Goal: Transaction & Acquisition: Purchase product/service

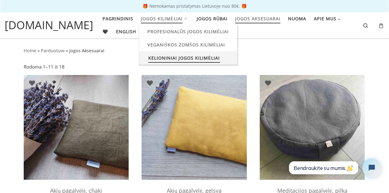
click at [165, 60] on span "Kelioniniai jogos kilimėliai" at bounding box center [184, 57] width 72 height 11
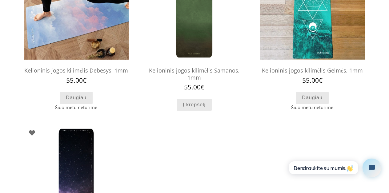
scroll to position [124, 0]
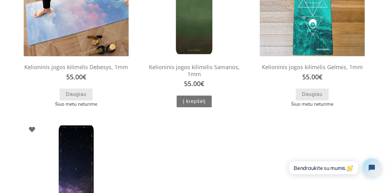
click at [189, 96] on link "Į krepšelį" at bounding box center [194, 102] width 35 height 12
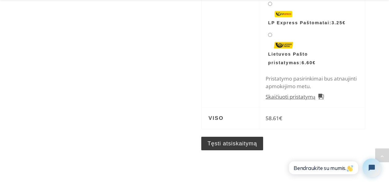
scroll to position [264, 0]
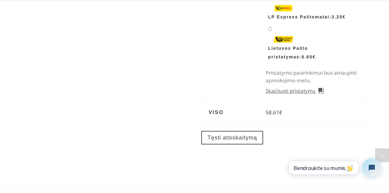
click at [245, 134] on link "Tęsti atsiskaitymą" at bounding box center [232, 138] width 62 height 14
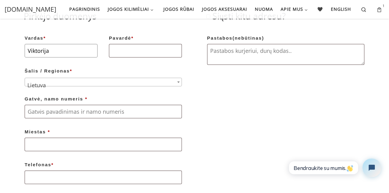
type input "Viktorija"
type input "Augulyte"
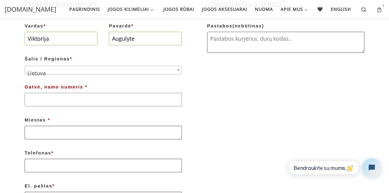
click at [91, 100] on input "Gatvė, namo numeris *" at bounding box center [103, 100] width 157 height 14
paste input "Ranna tee, Otepää, Nüpli, 67408, Эстония"
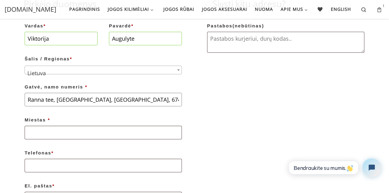
drag, startPoint x: 140, startPoint y: 97, endPoint x: 115, endPoint y: 96, distance: 25.9
click at [115, 96] on input "Ranna tee, Otepää, Nüpli, 67408, Эстония" at bounding box center [103, 100] width 157 height 14
type input "Ranna tee, Otepää, Nüpli, 67408,"
type input "Otepaa"
drag, startPoint x: 66, startPoint y: 134, endPoint x: -1, endPoint y: 136, distance: 67.8
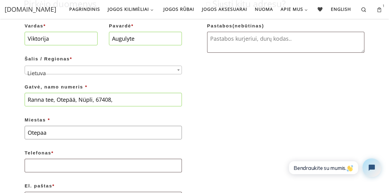
drag, startPoint x: 52, startPoint y: 131, endPoint x: 17, endPoint y: 131, distance: 35.1
drag, startPoint x: 75, startPoint y: 100, endPoint x: 58, endPoint y: 100, distance: 17.2
click at [58, 100] on input "Ranna tee, Otepää, Nüpli, 67408," at bounding box center [103, 100] width 157 height 14
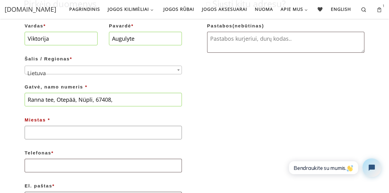
click at [64, 130] on input "Miestas *" at bounding box center [103, 133] width 157 height 14
paste input "Otepää"
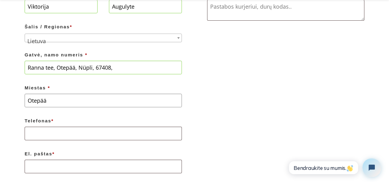
scroll to position [156, 0]
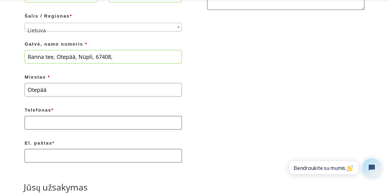
type input "Otepää"
type input "+37064564809"
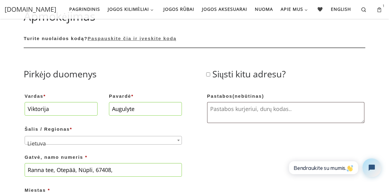
scroll to position [43, 0]
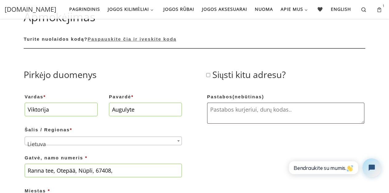
type input "vikaaugulyte@gmail.com"
click at [253, 112] on textarea "Pastabos (nebūtinas)" at bounding box center [285, 113] width 157 height 21
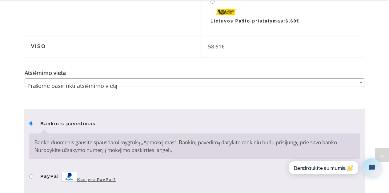
scroll to position [488, 0]
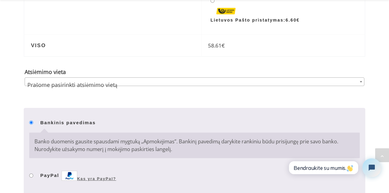
click at [183, 78] on span "Prašome pasirinkti atsiėmimo vietą" at bounding box center [194, 85] width 339 height 14
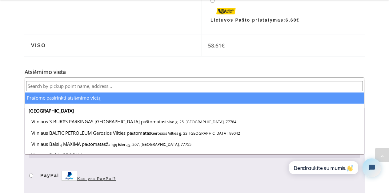
click at [137, 89] on input "text" at bounding box center [194, 86] width 337 height 10
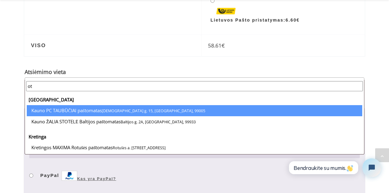
type input "o"
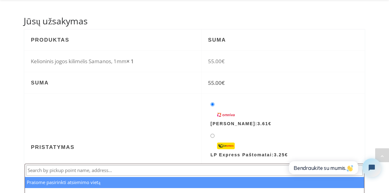
scroll to position [324, 0]
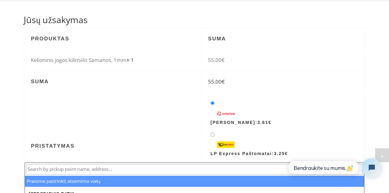
click at [213, 132] on input "LP Express Paštomatai: 3.25 €" at bounding box center [213, 134] width 4 height 4
radio input "true"
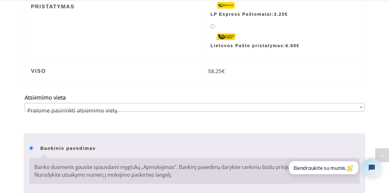
scroll to position [465, 0]
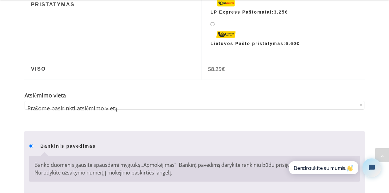
click at [212, 101] on span "Prašome pasirinkti atsiėmimo vietą" at bounding box center [194, 108] width 339 height 14
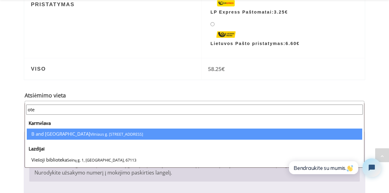
type input "ote"
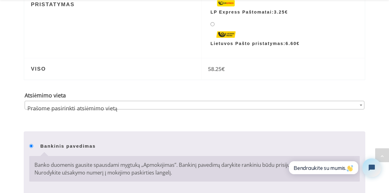
click at [214, 20] on li "Lietuvos Pašto pristatymas: 6.60 €" at bounding box center [283, 34] width 150 height 29
click at [214, 22] on input "Lietuvos Pašto pristatymas: 6.60 €" at bounding box center [213, 24] width 4 height 4
radio input "true"
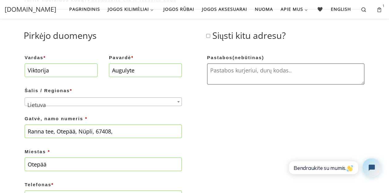
scroll to position [70, 0]
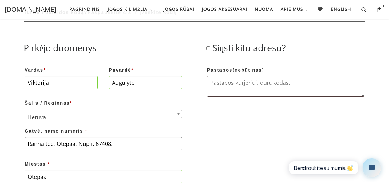
click at [154, 143] on input "Ranna tee, Otepää, Nüpli, 67408," at bounding box center [103, 144] width 157 height 14
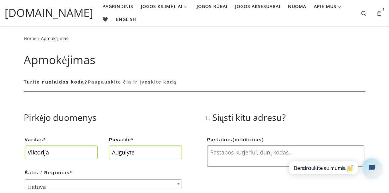
scroll to position [0, 0]
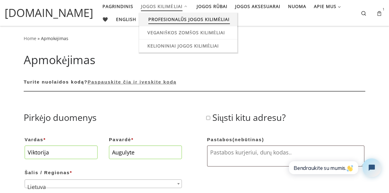
click at [158, 20] on span "Profesionalūs jogos kilimėliai" at bounding box center [189, 18] width 82 height 11
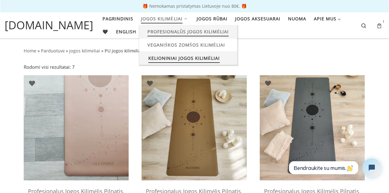
click at [186, 56] on span "Kelioniniai jogos kilimėliai" at bounding box center [184, 57] width 72 height 11
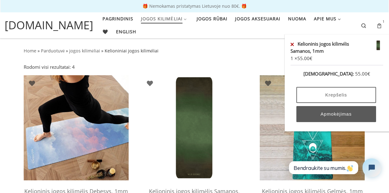
click at [336, 99] on link "Krepšelis" at bounding box center [336, 95] width 80 height 16
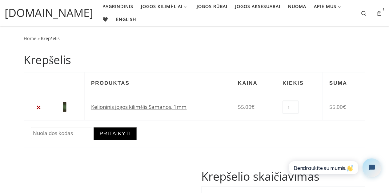
click at [121, 131] on button "Pritaikyti" at bounding box center [115, 133] width 43 height 13
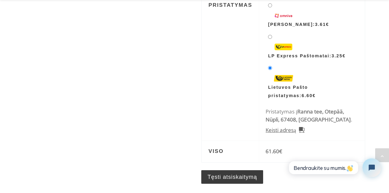
scroll to position [275, 0]
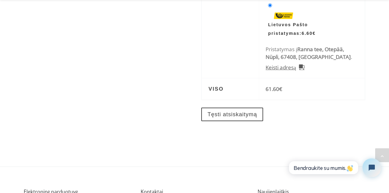
click at [212, 122] on div "Tęsti atsiskaitymą" at bounding box center [283, 117] width 164 height 30
click at [216, 115] on link "Tęsti atsiskaitymą" at bounding box center [232, 114] width 62 height 14
